Goal: Find specific fact: Find specific fact

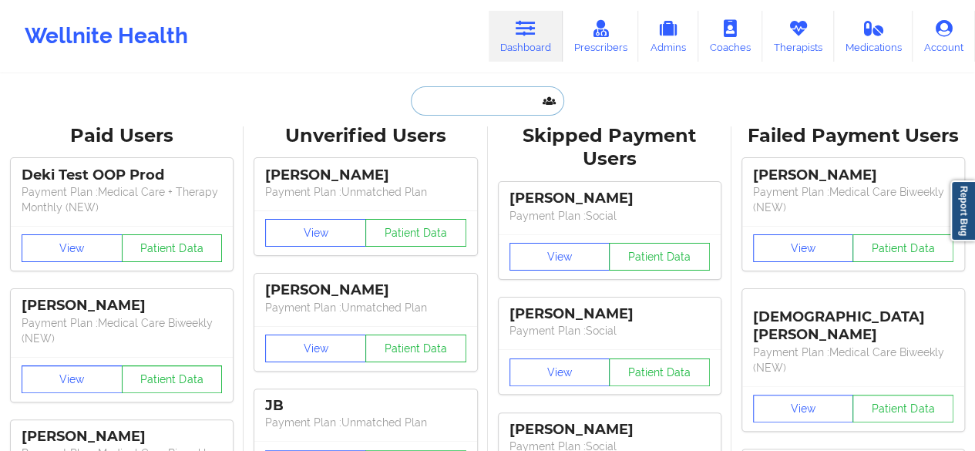
click at [461, 99] on input "text" at bounding box center [487, 100] width 153 height 29
paste input "[PERSON_NAME]"
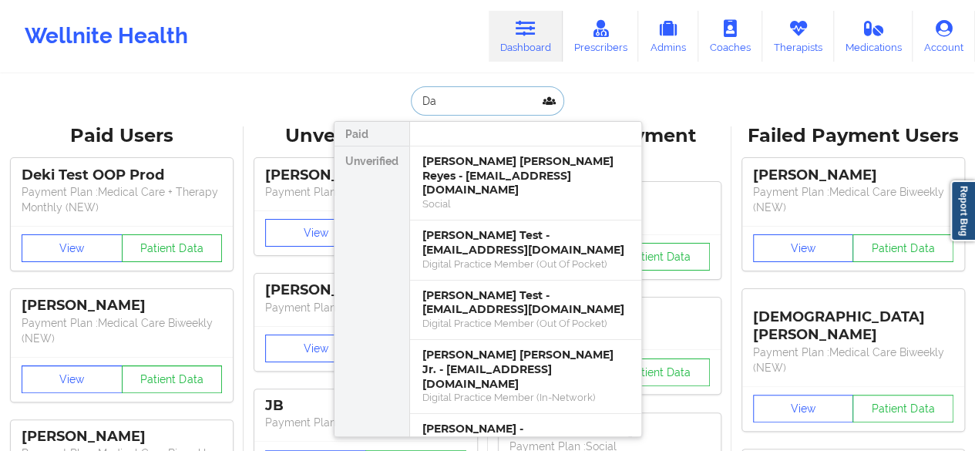
type input "D"
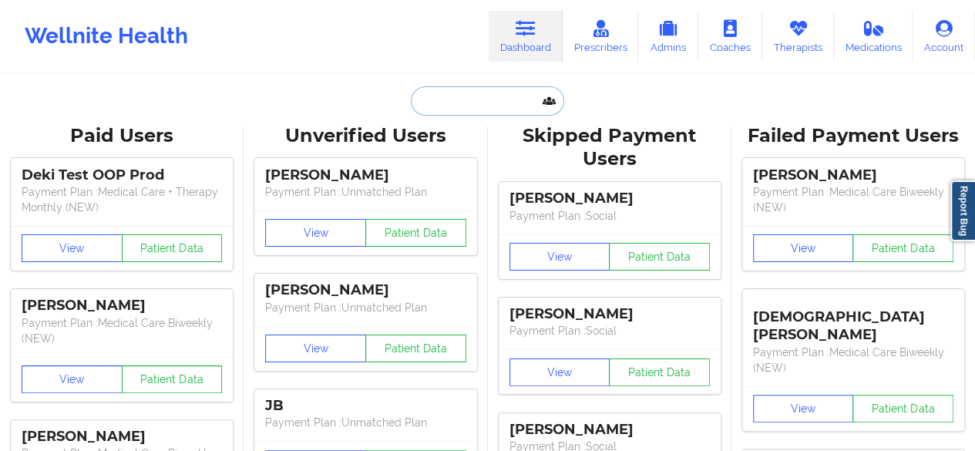
paste input "[EMAIL_ADDRESS][DOMAIN_NAME]"
type input "[EMAIL_ADDRESS][DOMAIN_NAME]"
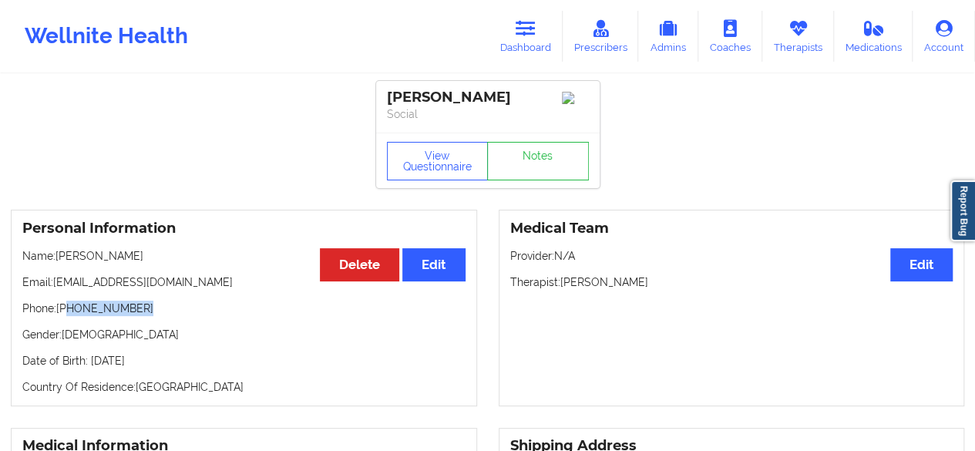
drag, startPoint x: 68, startPoint y: 312, endPoint x: 153, endPoint y: 315, distance: 84.8
click at [153, 315] on p "Phone: [PHONE_NUMBER]" at bounding box center [243, 308] width 443 height 15
copy p "[PHONE_NUMBER]"
click at [535, 147] on link "Notes" at bounding box center [538, 161] width 102 height 39
